Goal: Information Seeking & Learning: Learn about a topic

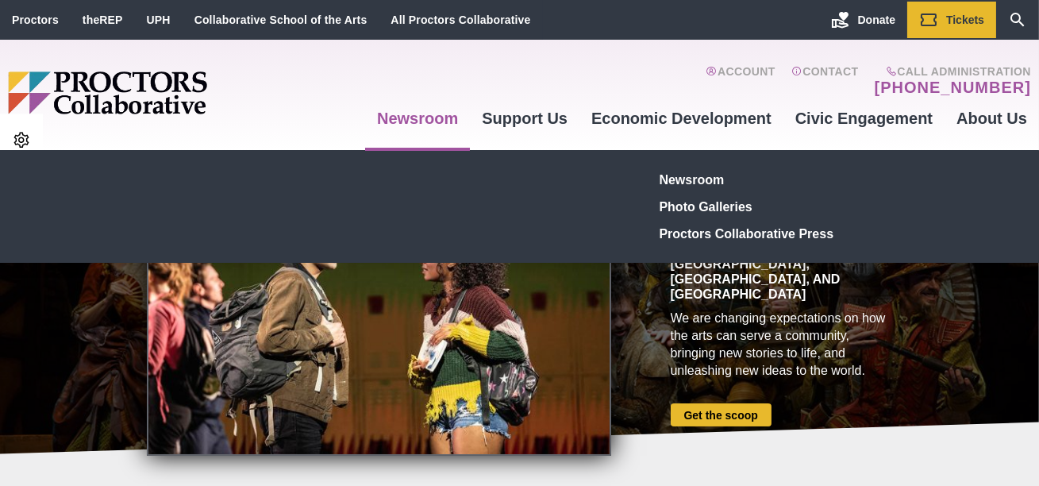
click at [413, 125] on link "Newsroom" at bounding box center [417, 118] width 105 height 43
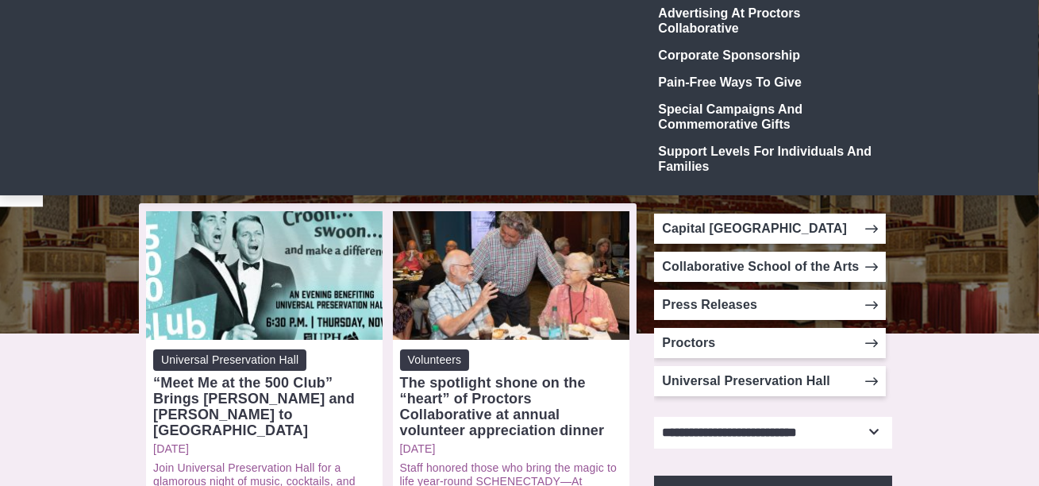
scroll to position [185, 0]
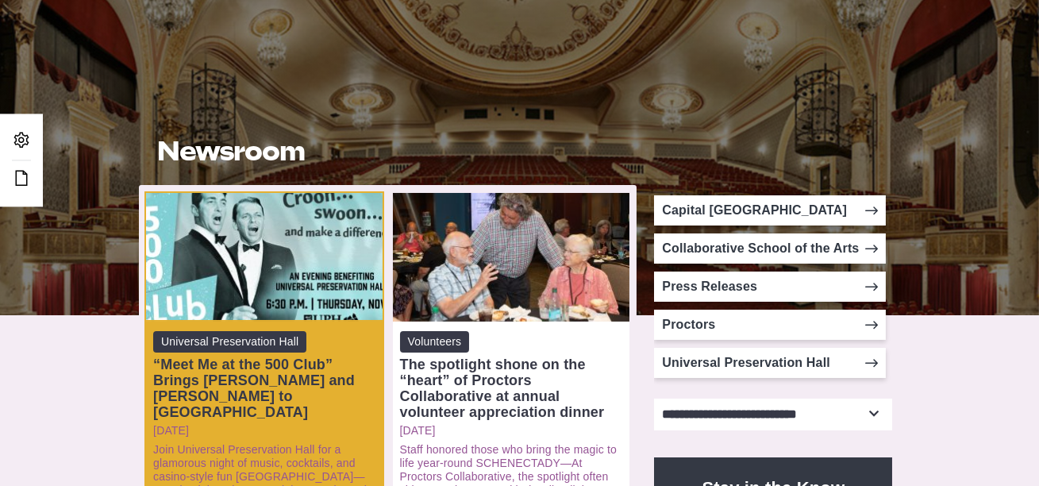
click at [321, 269] on div "Open: “Meet Me at the 500 Club” Brings Sinatra and Martin Vibes to Saratoga Spr…" at bounding box center [264, 257] width 237 height 129
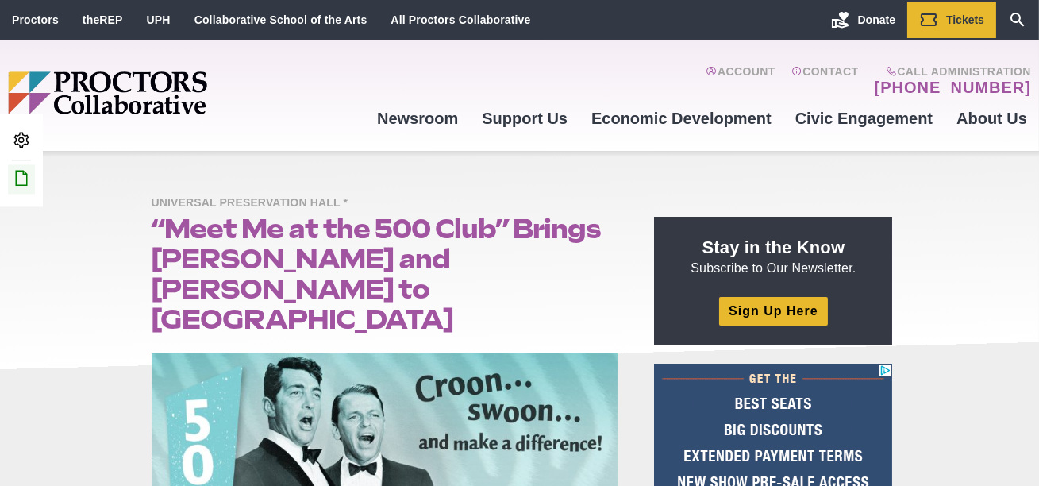
click at [31, 179] on link "Edit this Post/Page" at bounding box center [21, 178] width 27 height 29
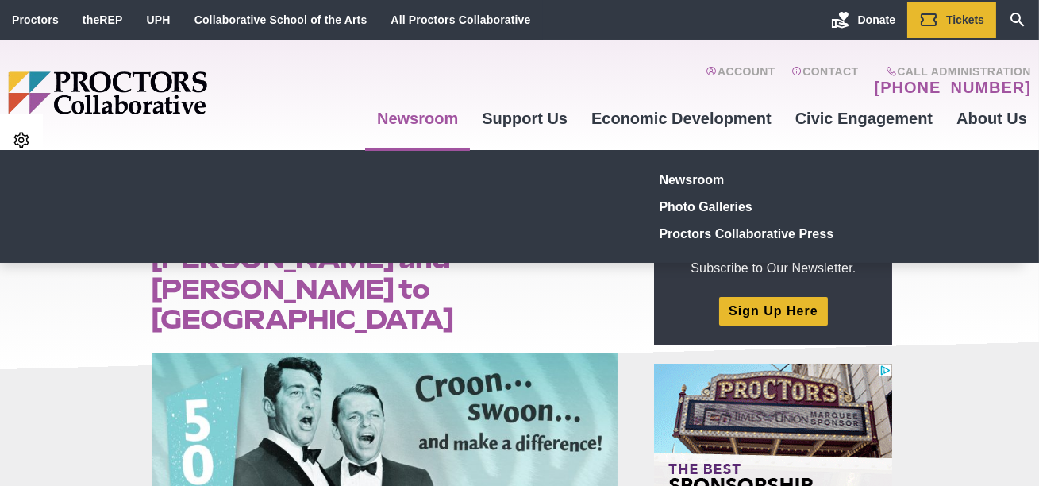
click at [422, 113] on link "Newsroom" at bounding box center [417, 118] width 105 height 43
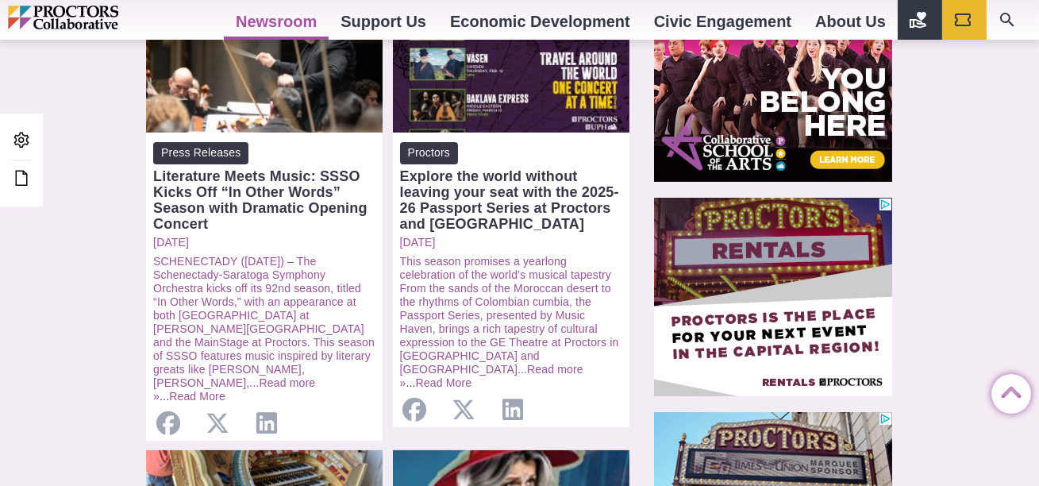
scroll to position [807, 0]
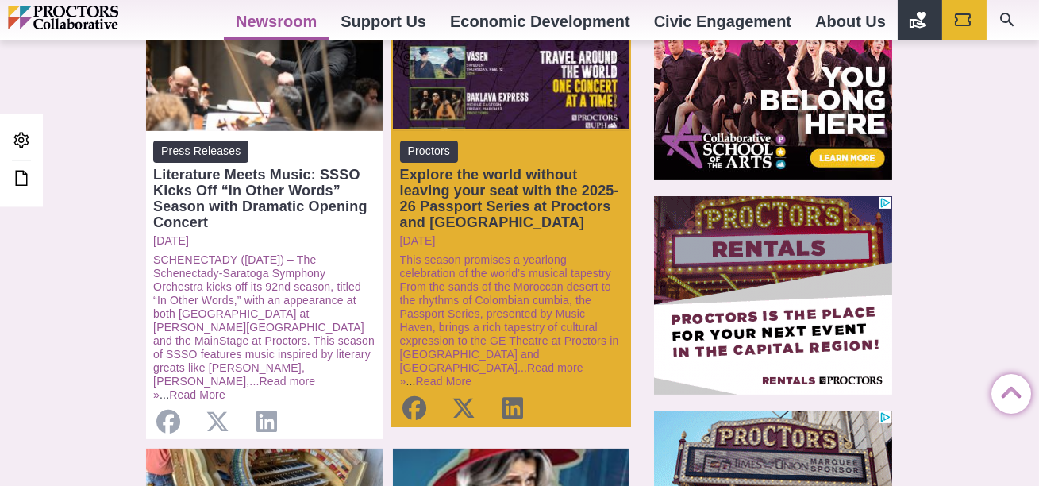
click at [560, 252] on div "[DATE] This season promises a yearlong celebration of the world’s musical tapes…" at bounding box center [511, 311] width 222 height 154
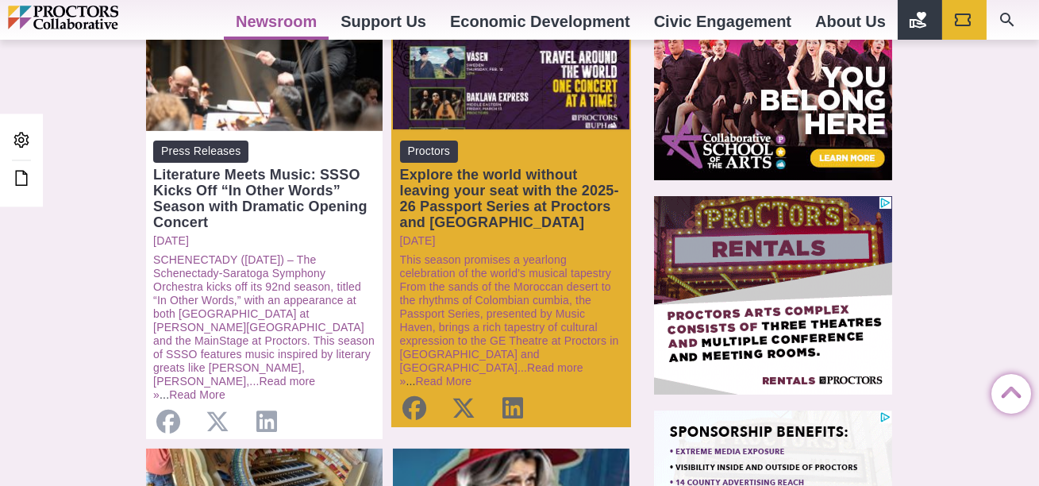
click at [564, 199] on div "Explore the world without leaving your seat with the 2025-26 Passport Series at…" at bounding box center [511, 199] width 222 height 64
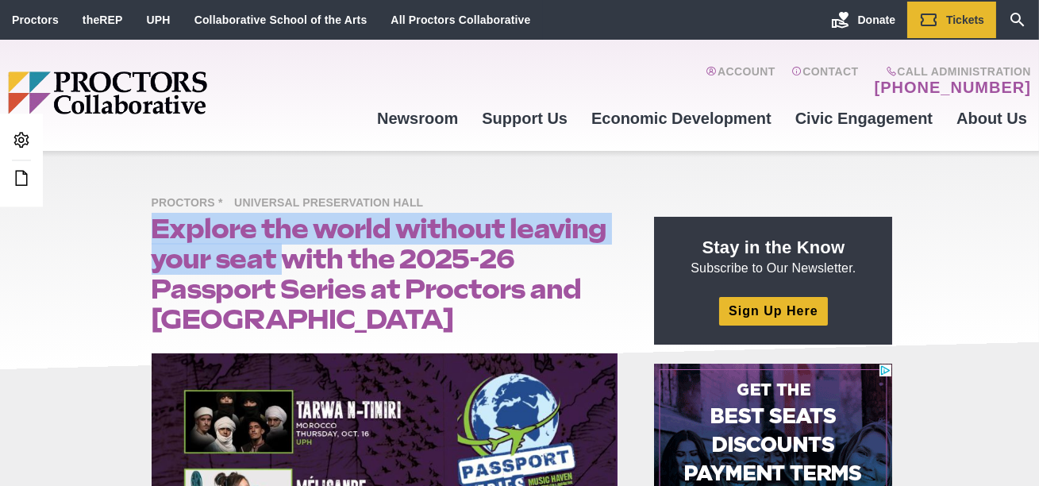
drag, startPoint x: 282, startPoint y: 260, endPoint x: 153, endPoint y: 241, distance: 130.0
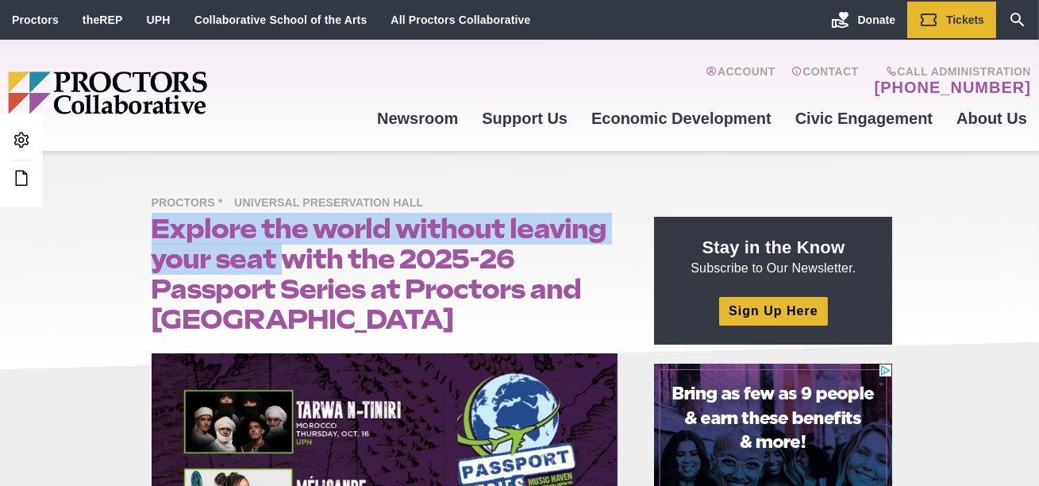
click at [153, 241] on h1 "Explore the world without leaving your seat with the 2025-26 Passport Series at…" at bounding box center [385, 274] width 467 height 121
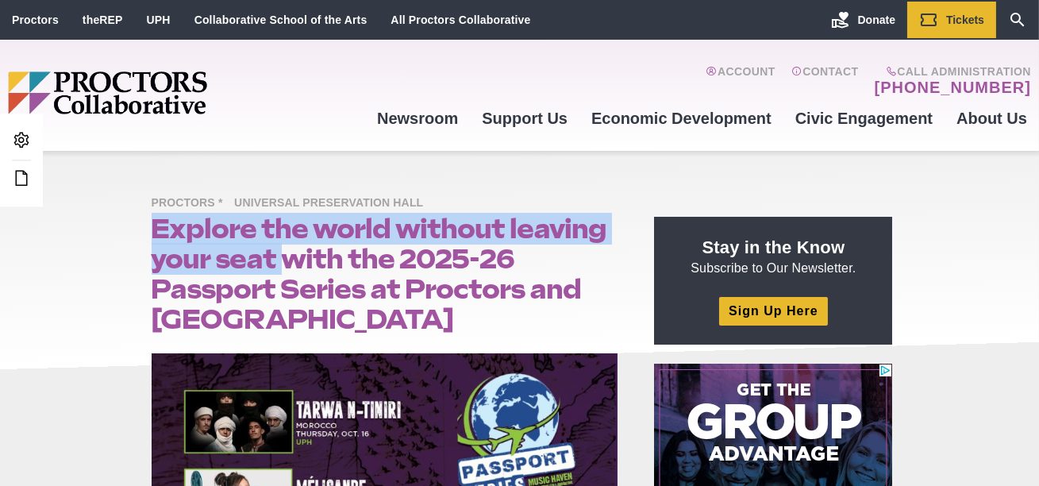
copy h1 "Explore the world without leaving your seat"
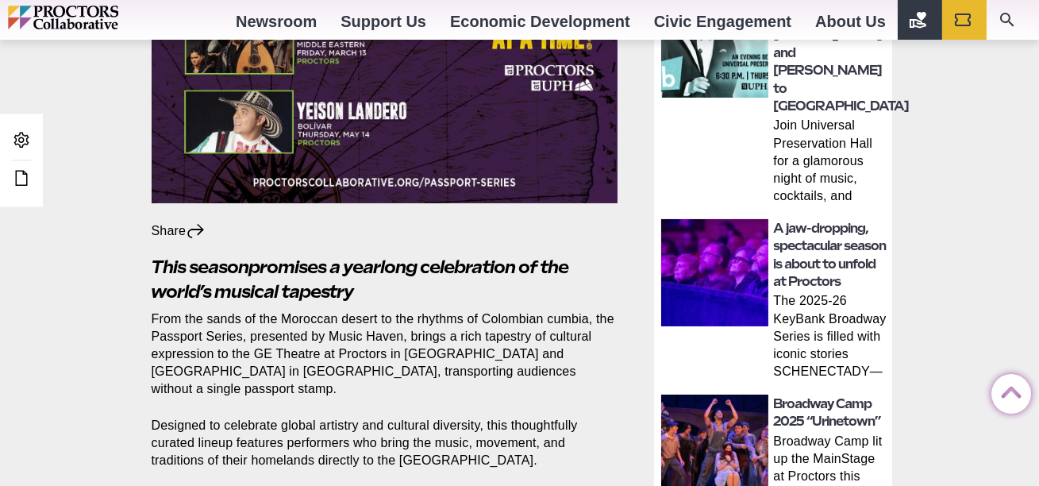
scroll to position [619, 0]
